Goal: Find contact information: Obtain details needed to contact an individual or organization

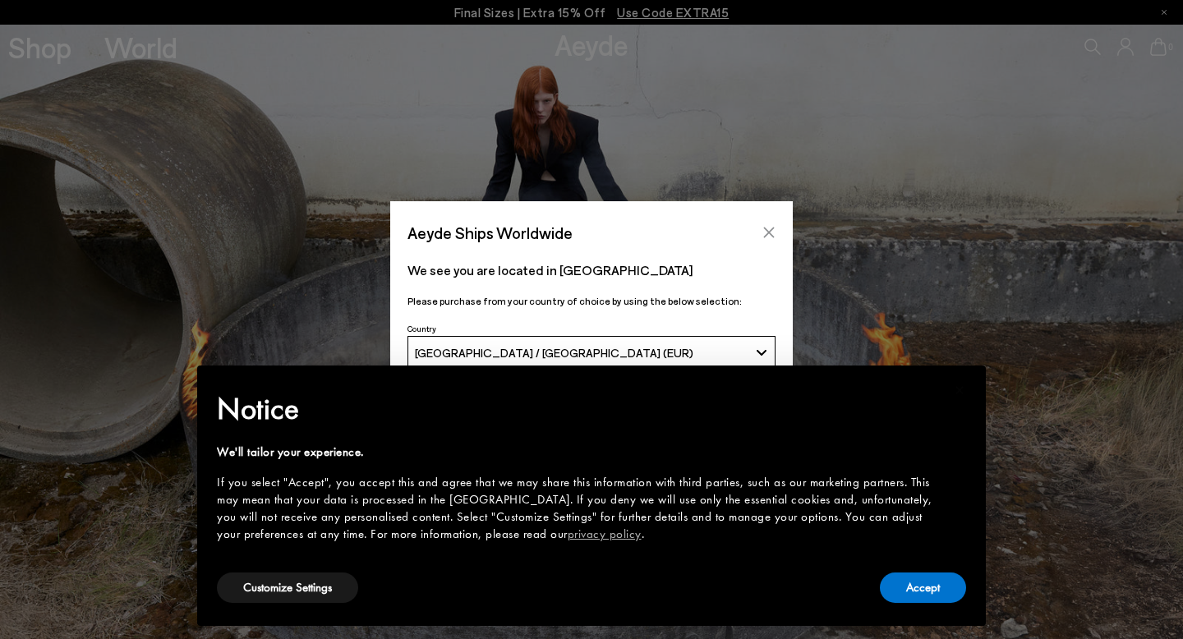
click at [766, 234] on icon "Close" at bounding box center [769, 232] width 13 height 13
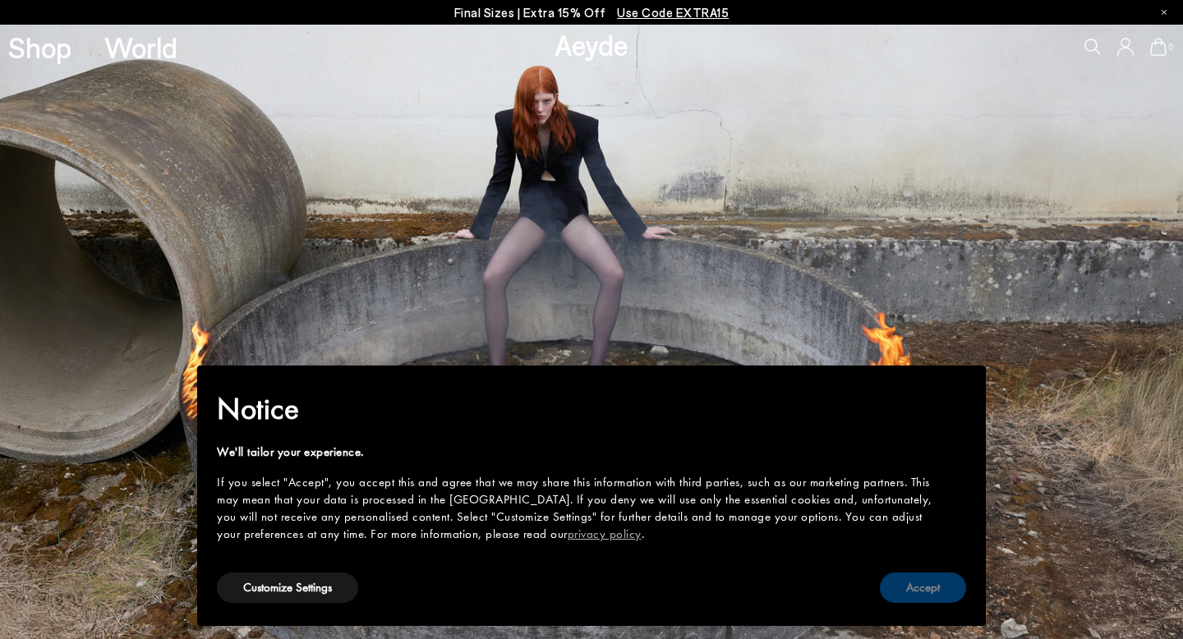
click at [918, 581] on button "Accept" at bounding box center [923, 588] width 86 height 30
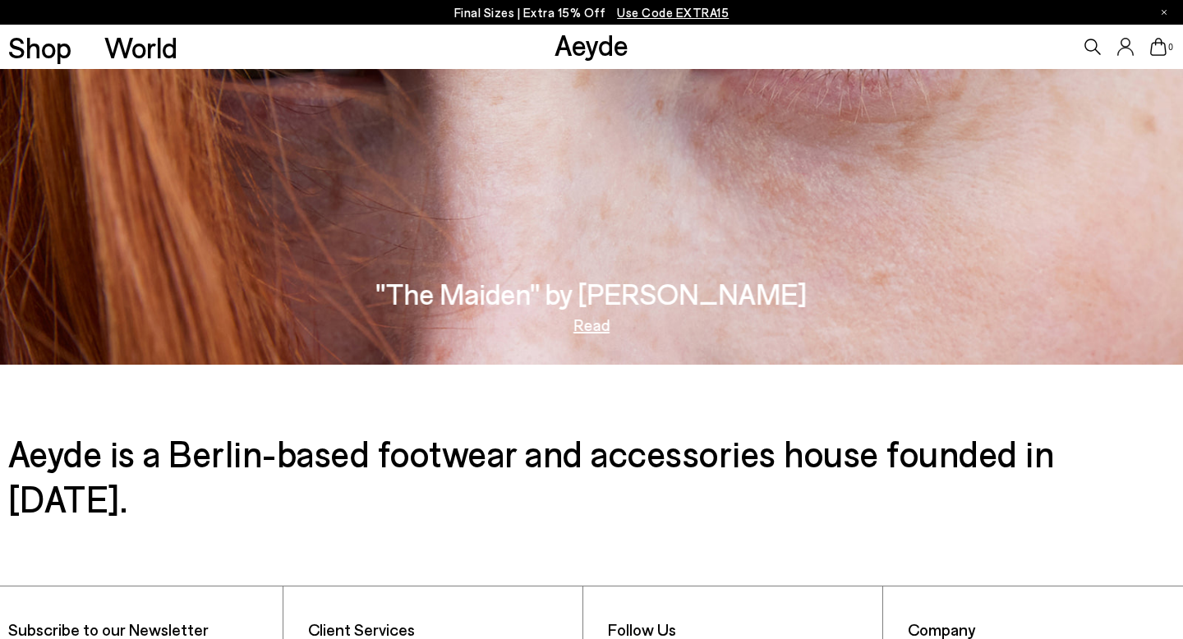
scroll to position [2767, 0]
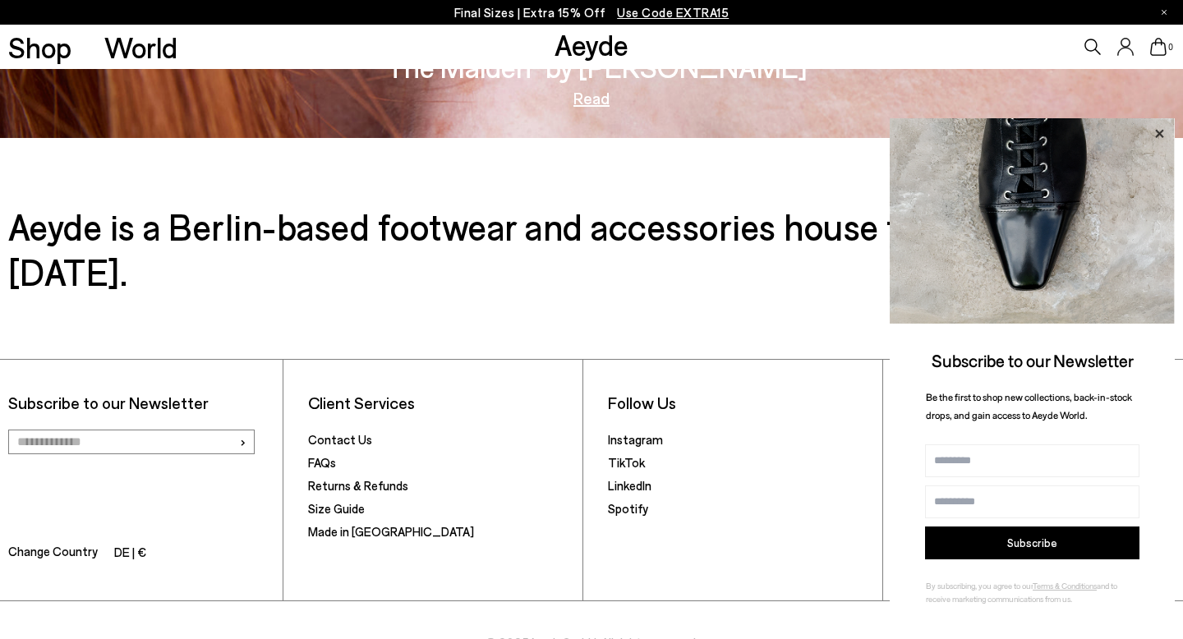
click at [1164, 135] on icon at bounding box center [1159, 133] width 21 height 21
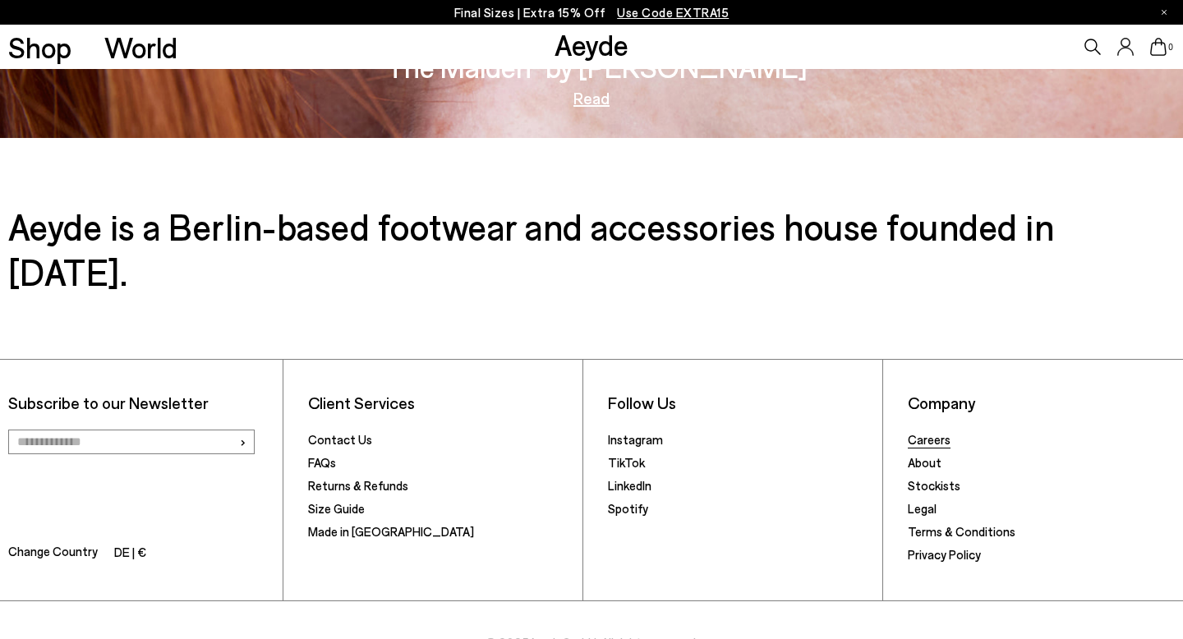
click at [937, 432] on link "Careers" at bounding box center [929, 439] width 43 height 15
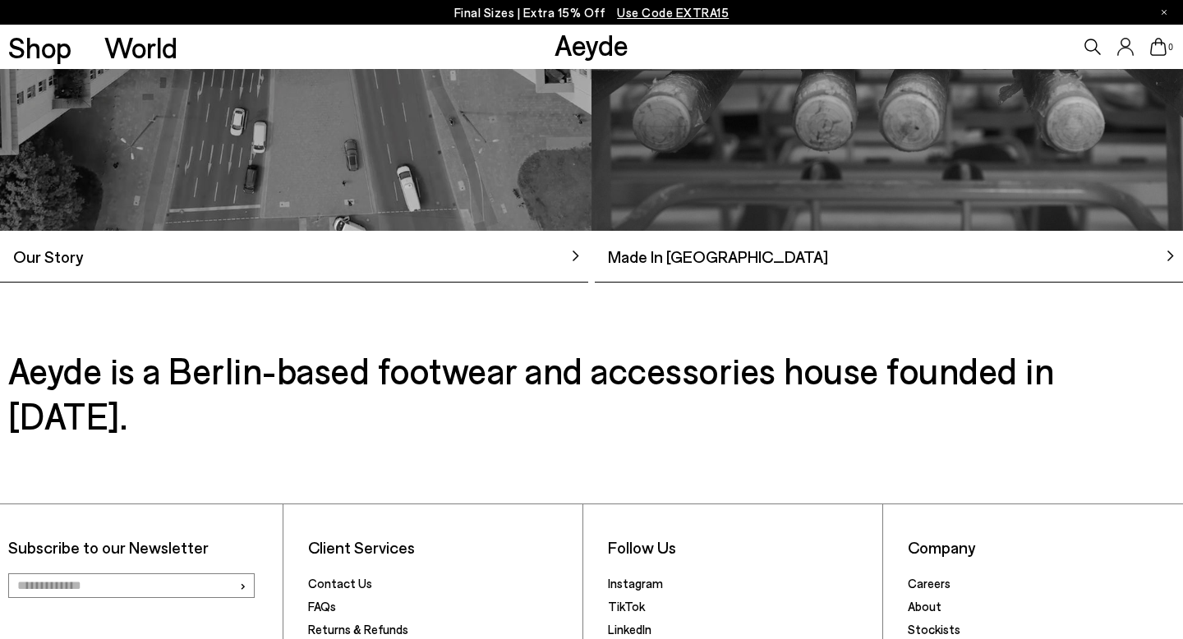
scroll to position [1619, 0]
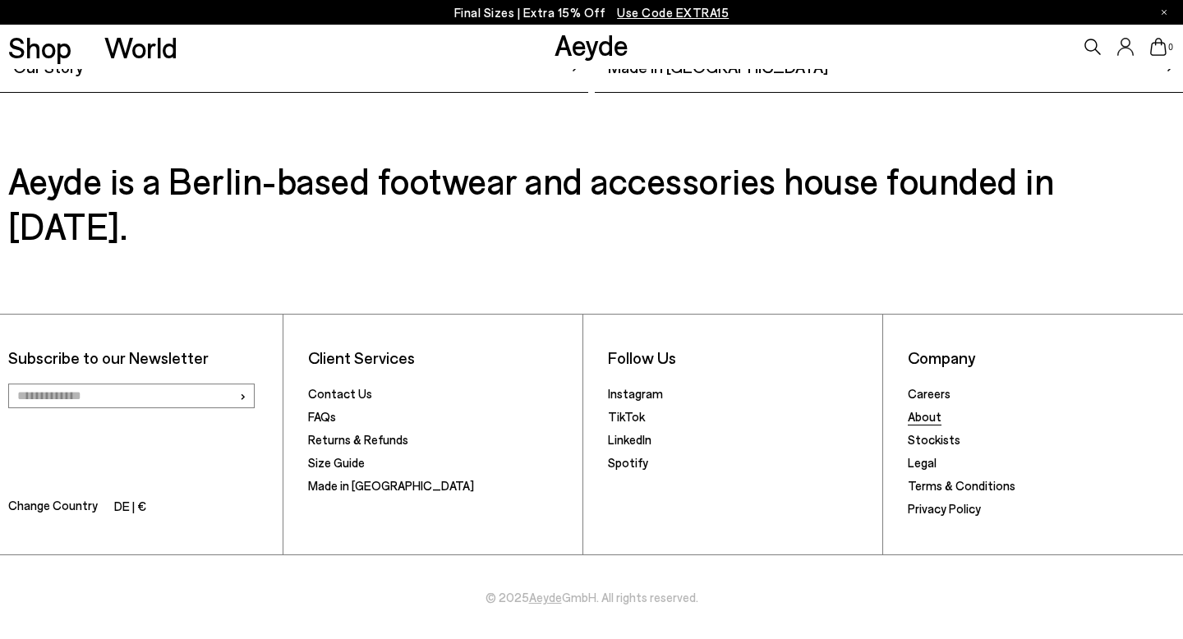
click at [915, 417] on link "About" at bounding box center [925, 416] width 34 height 15
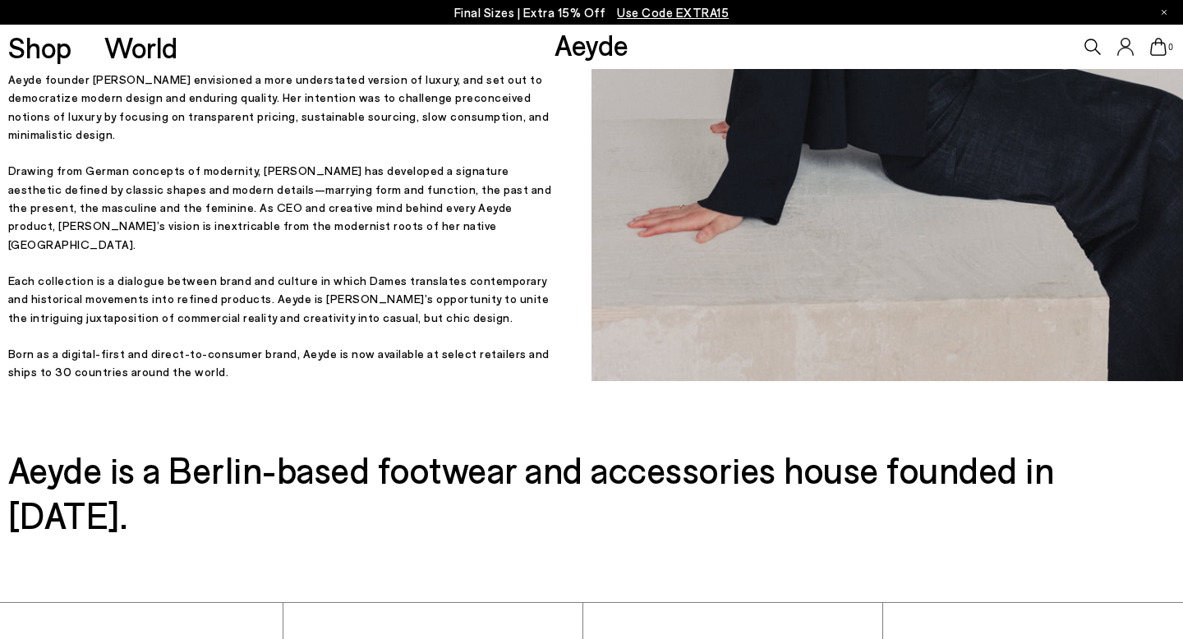
scroll to position [700, 0]
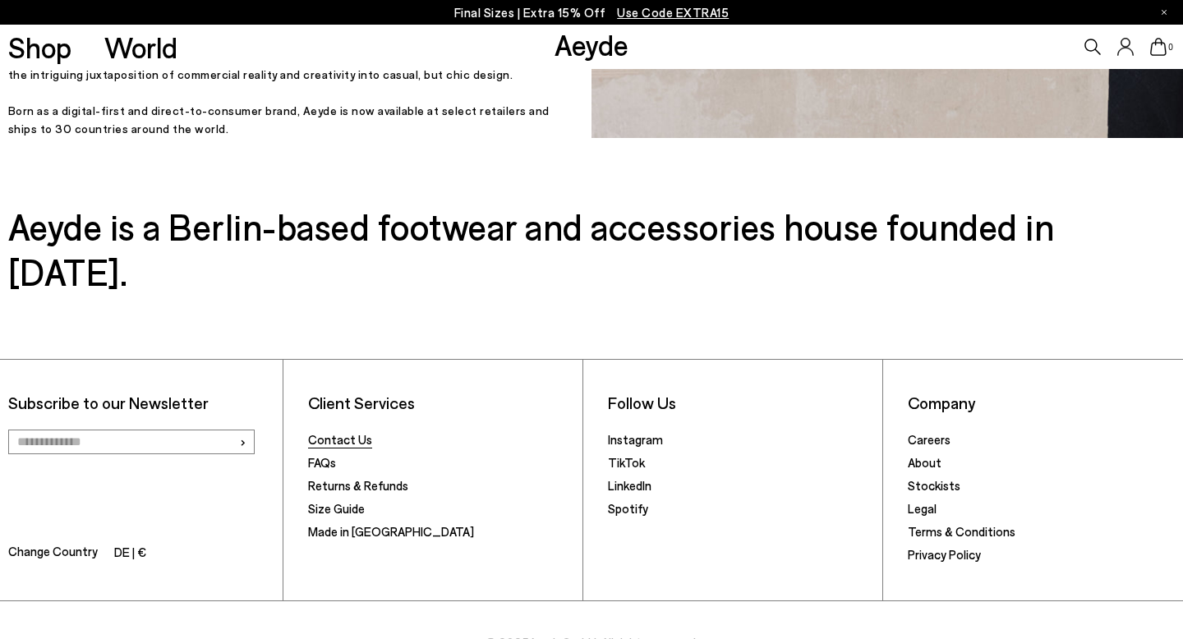
click at [338, 432] on link "Contact Us" at bounding box center [340, 439] width 64 height 15
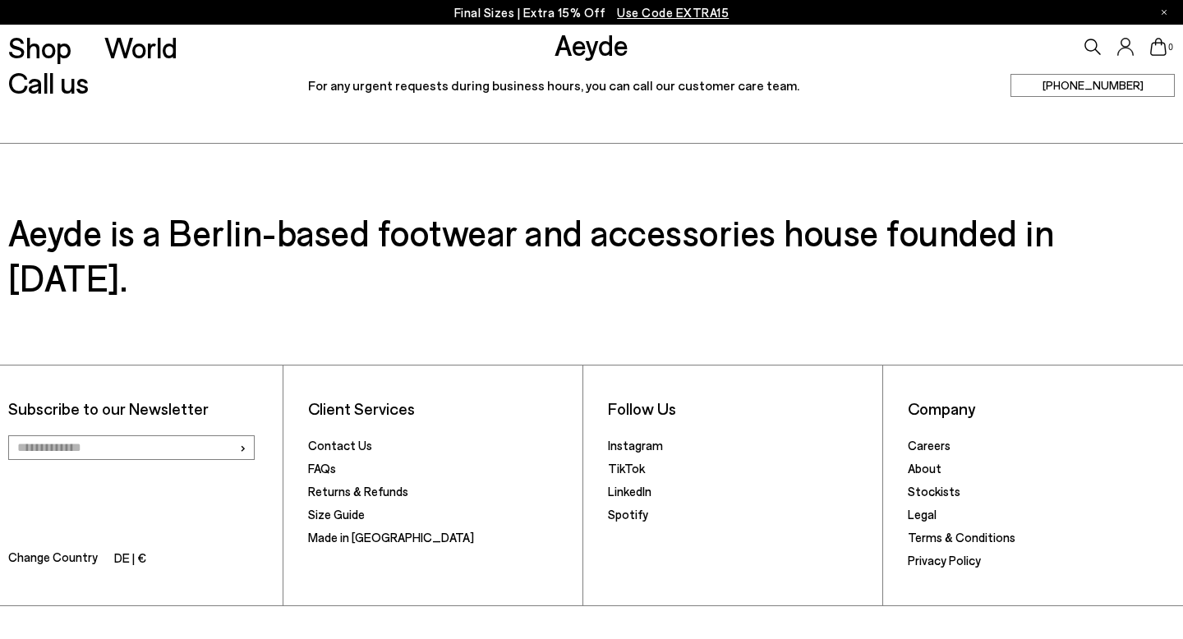
scroll to position [512, 0]
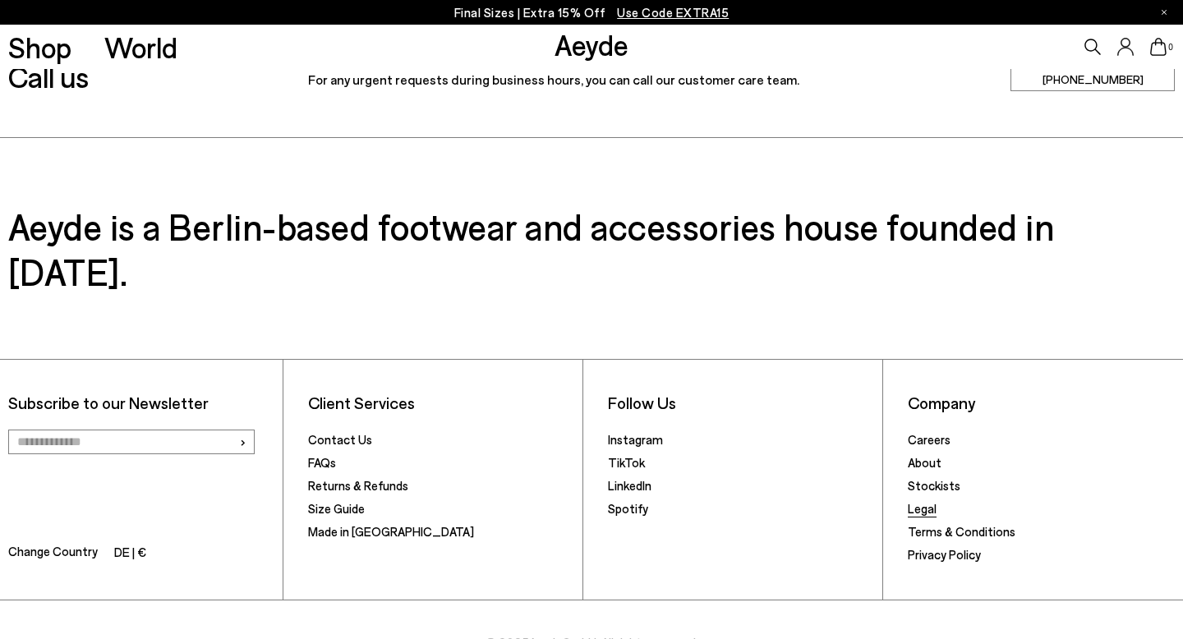
click at [925, 501] on link "Legal" at bounding box center [922, 508] width 29 height 15
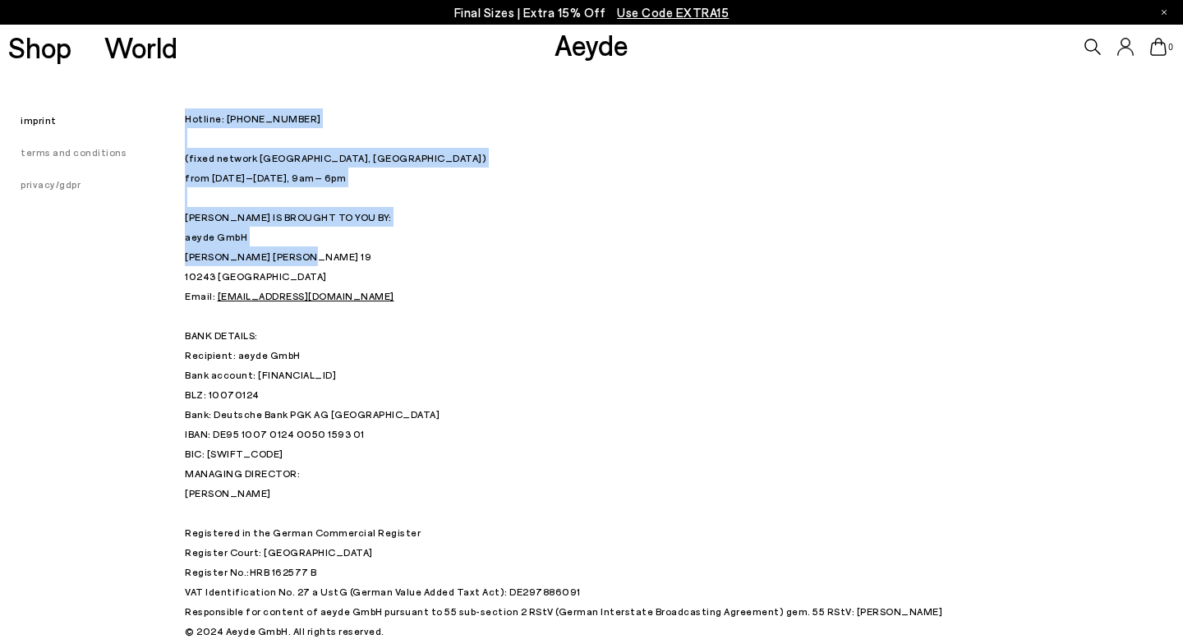
drag, startPoint x: 184, startPoint y: 258, endPoint x: 297, endPoint y: 258, distance: 113.4
click at [297, 258] on div "imprint terms and conditions privacy/gdpr Hotline: [PHONE_NUMBER] (fixed networ…" at bounding box center [591, 355] width 1183 height 572
click at [297, 258] on p "Hotline: [PHONE_NUMBER] (fixed network [GEOGRAPHIC_DATA], [GEOGRAPHIC_DATA]) fr…" at bounding box center [592, 285] width 814 height 355
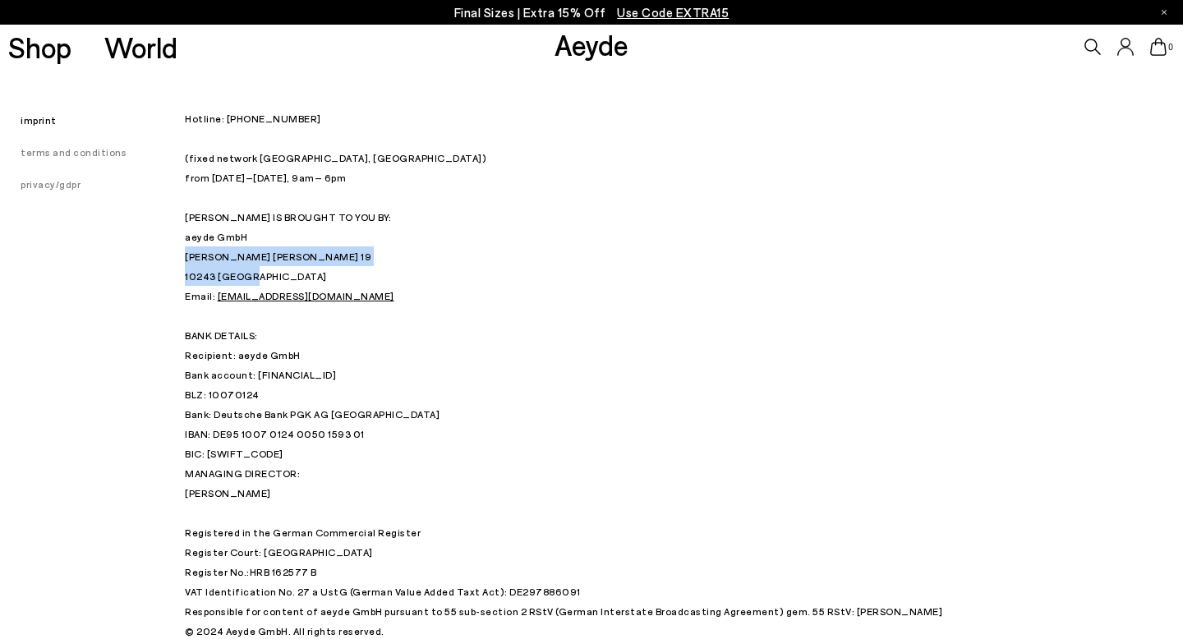
drag, startPoint x: 252, startPoint y: 273, endPoint x: 186, endPoint y: 255, distance: 69.0
click at [186, 255] on p "Hotline: [PHONE_NUMBER] (fixed network [GEOGRAPHIC_DATA], [GEOGRAPHIC_DATA]) fr…" at bounding box center [592, 285] width 814 height 355
copy p "[PERSON_NAME][STREET_ADDRESS][PERSON_NAME]"
